Goal: Download file/media

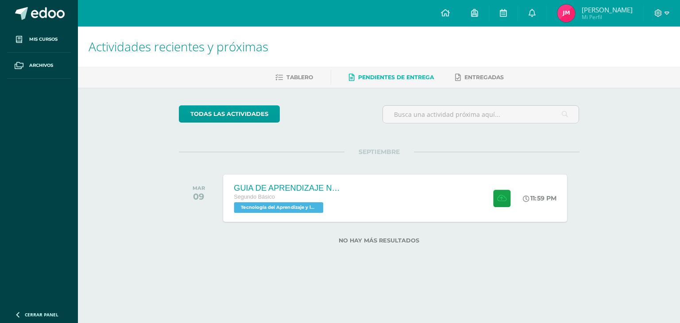
click at [433, 201] on div "GUIA DE APRENDIZAJE NO 3 Segundo Básico Tecnología del Aprendizaje y la Comunic…" at bounding box center [395, 197] width 344 height 47
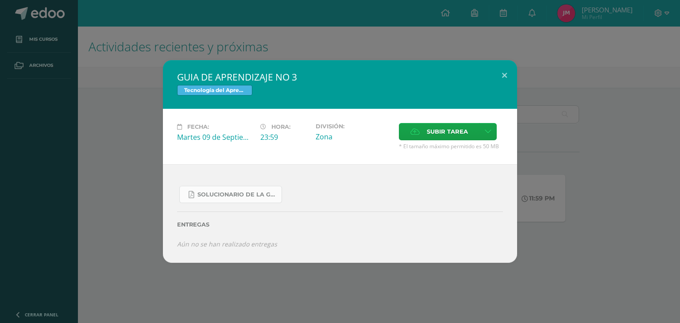
click at [250, 192] on span "SOLUCIONARIO DE LA GUIA 3 FUNCIONES..pdf" at bounding box center [237, 194] width 80 height 7
click at [495, 85] on button at bounding box center [504, 75] width 25 height 30
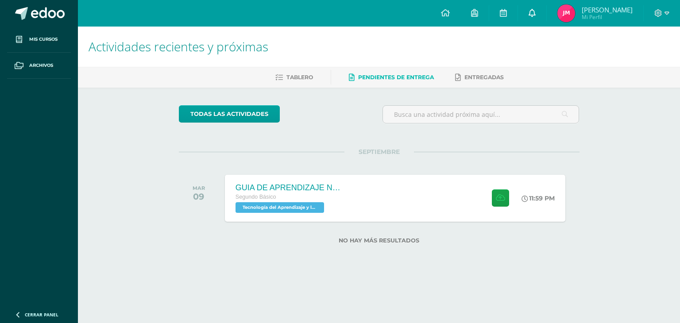
click at [528, 20] on link at bounding box center [532, 13] width 28 height 27
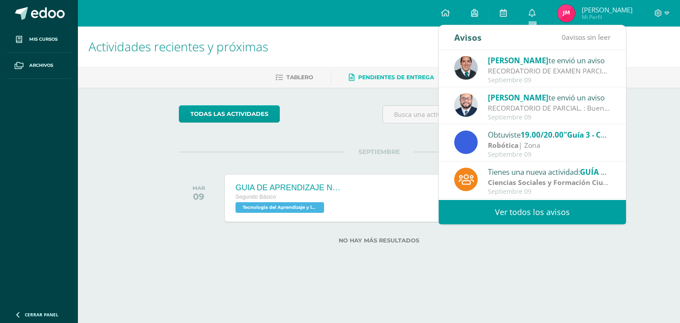
click at [519, 201] on link "Ver todos los avisos" at bounding box center [532, 212] width 187 height 24
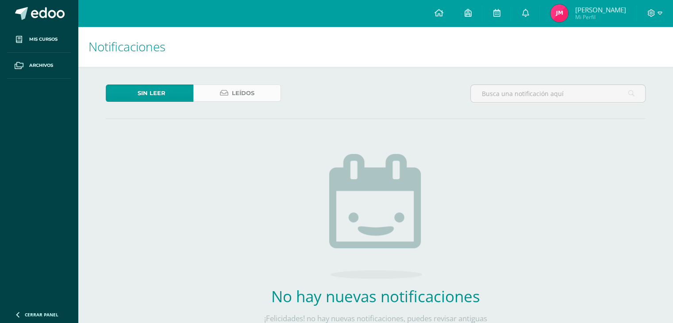
click at [234, 98] on span "Leídos" at bounding box center [243, 93] width 23 height 16
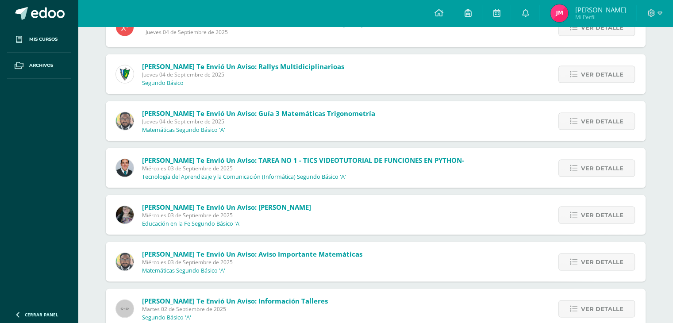
scroll to position [1773, 0]
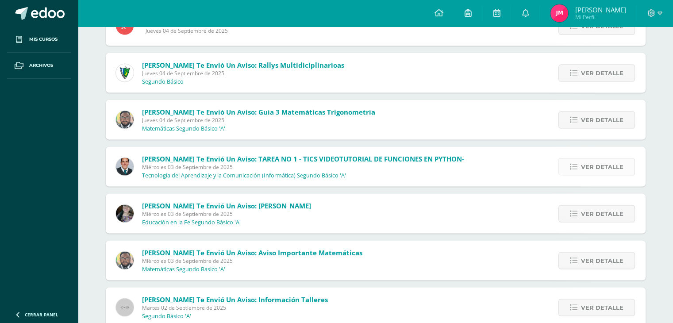
click at [591, 164] on span "Ver detalle" at bounding box center [602, 167] width 42 height 16
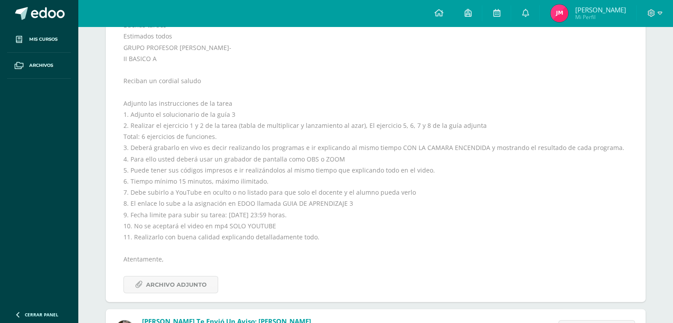
scroll to position [1953, 0]
